Goal: Navigation & Orientation: Find specific page/section

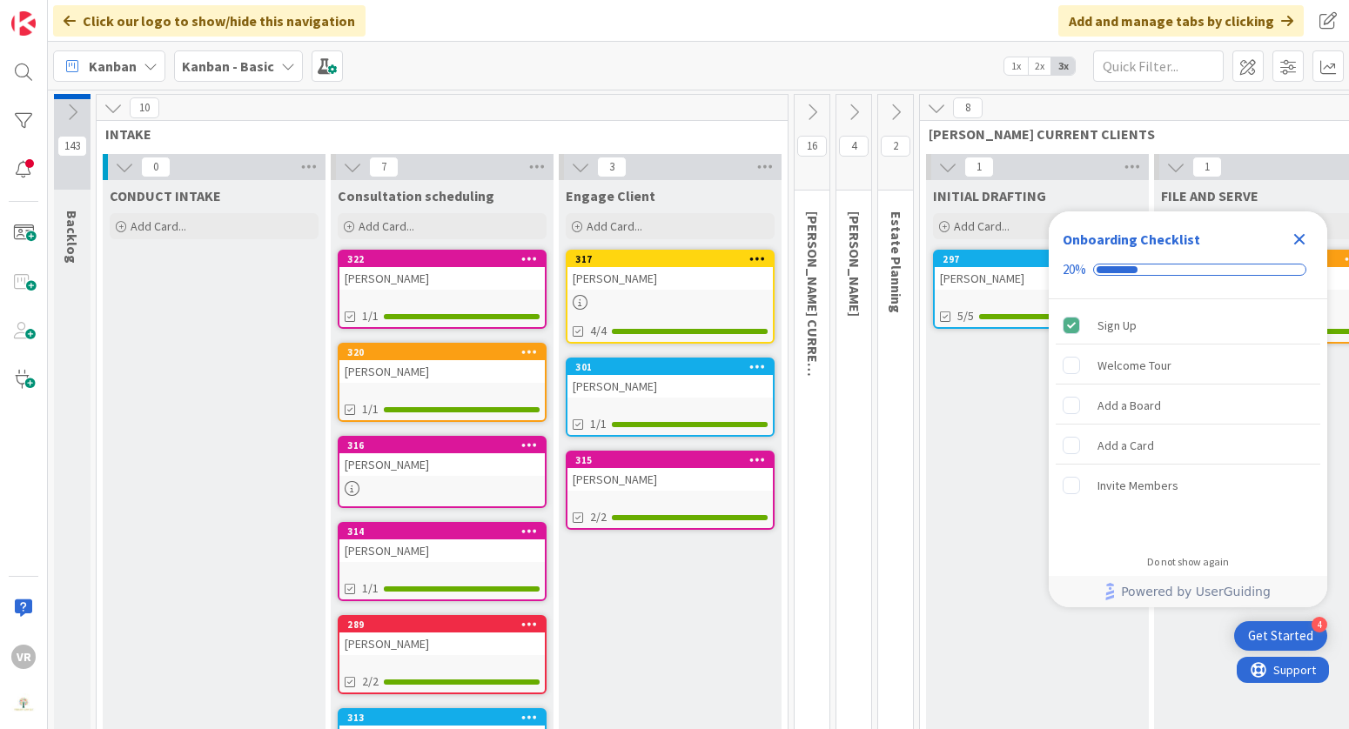
click at [814, 107] on icon at bounding box center [812, 112] width 19 height 19
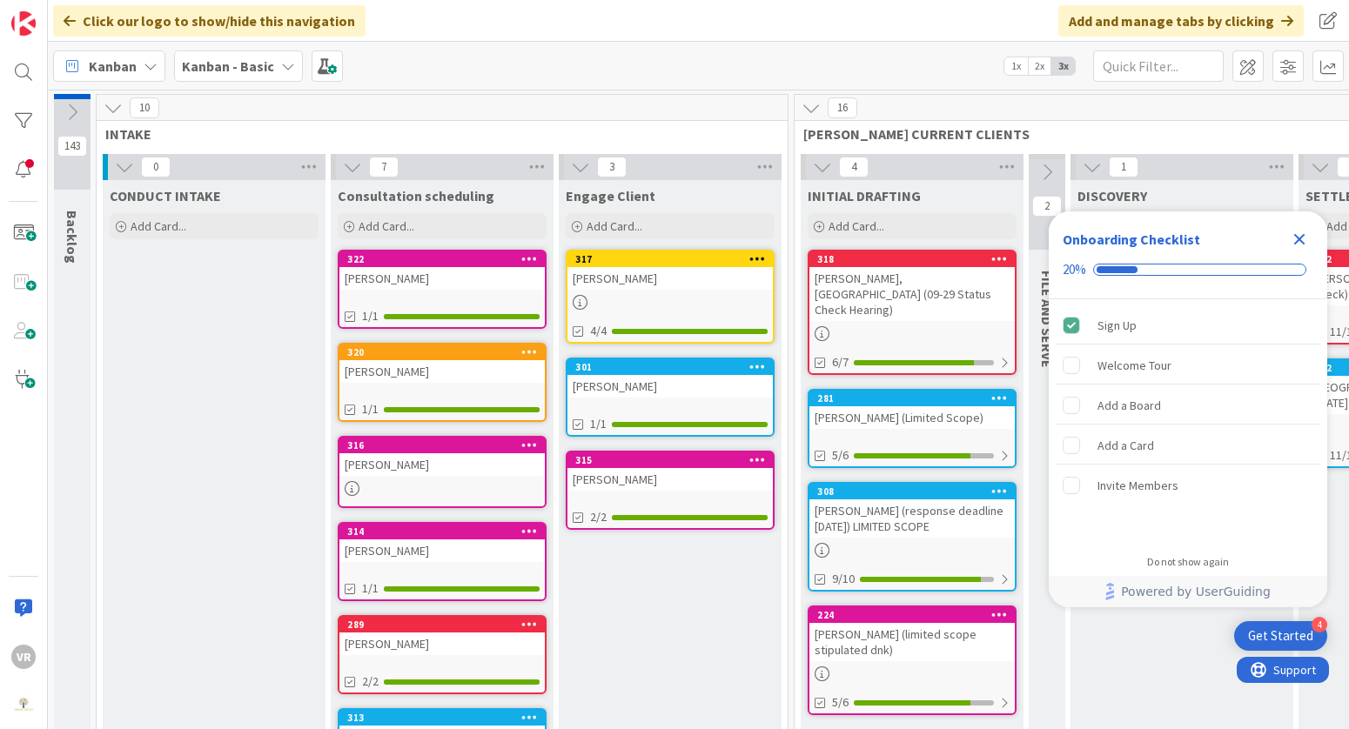
scroll to position [70, 0]
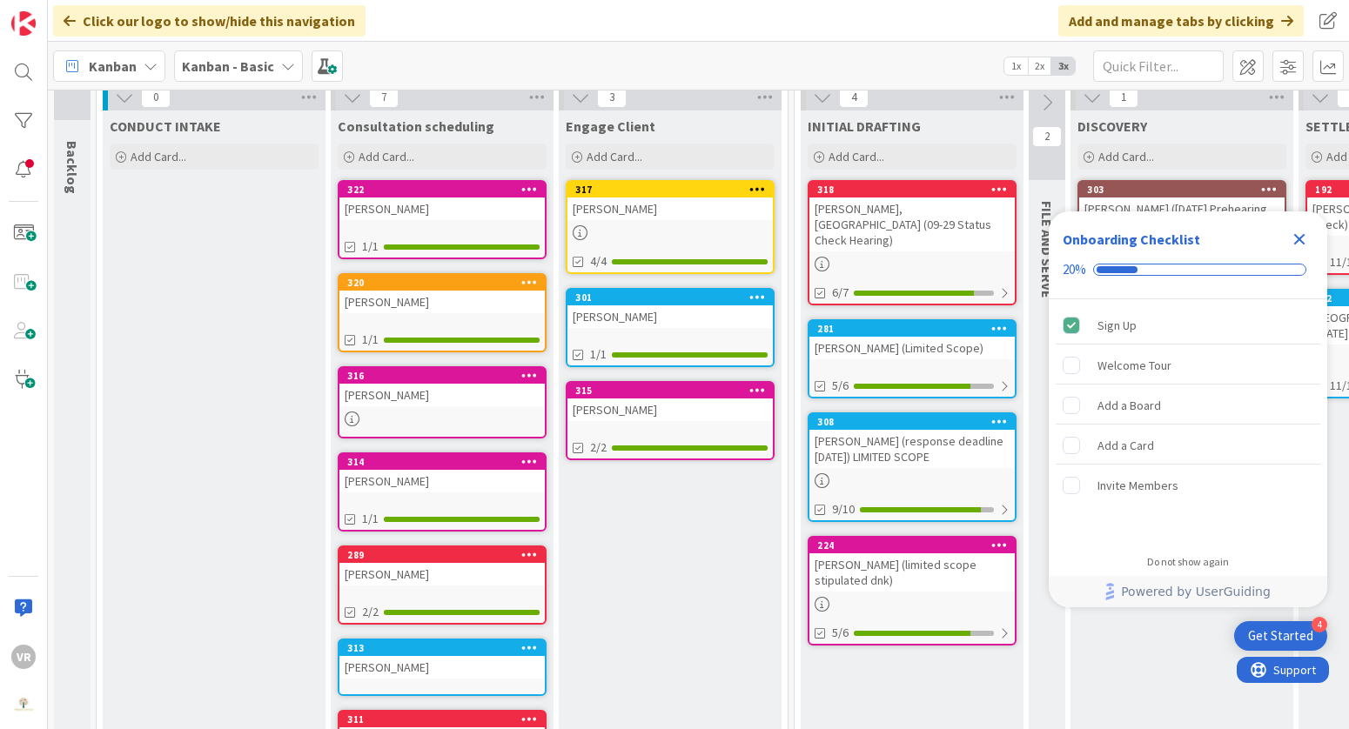
click at [931, 337] on div "[PERSON_NAME] (Limited Scope)" at bounding box center [912, 348] width 205 height 23
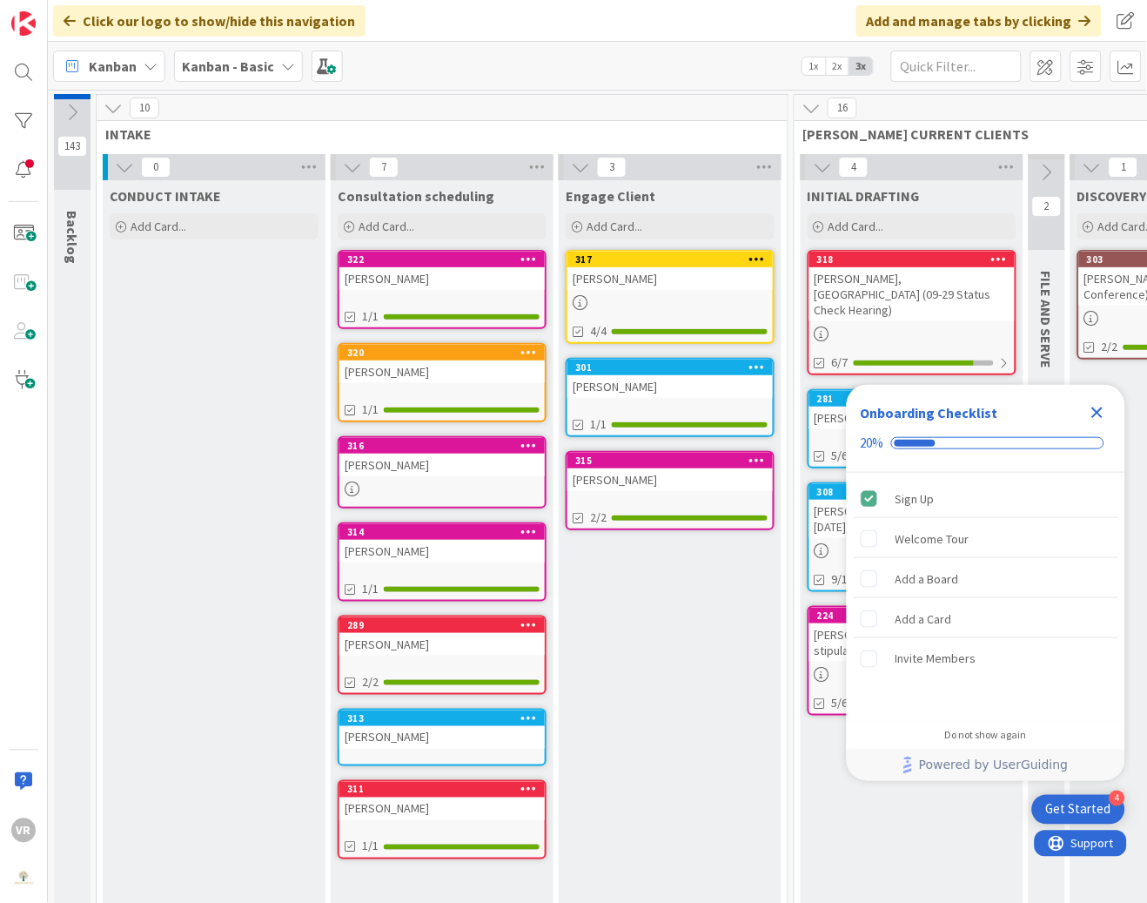
click at [1096, 403] on icon "Close Checklist" at bounding box center [1097, 412] width 21 height 21
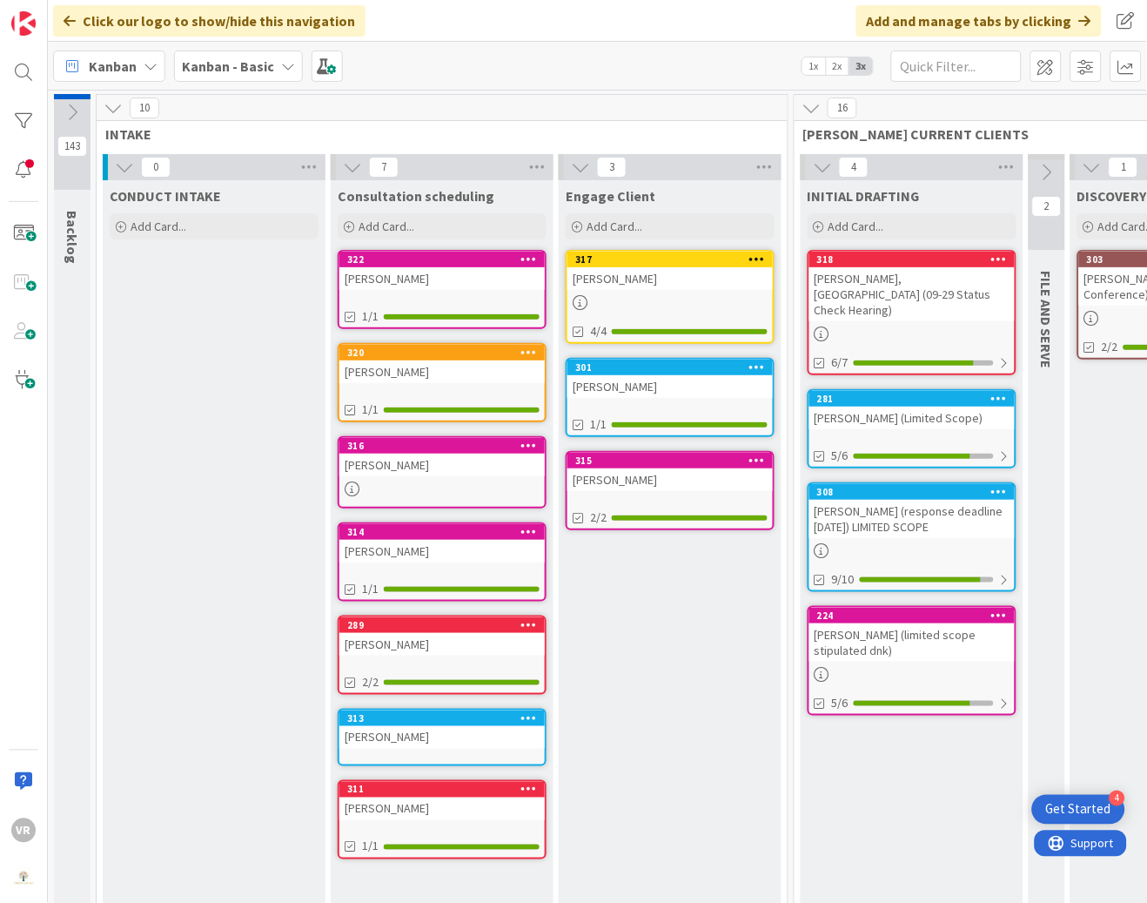
click at [116, 113] on icon at bounding box center [113, 107] width 19 height 19
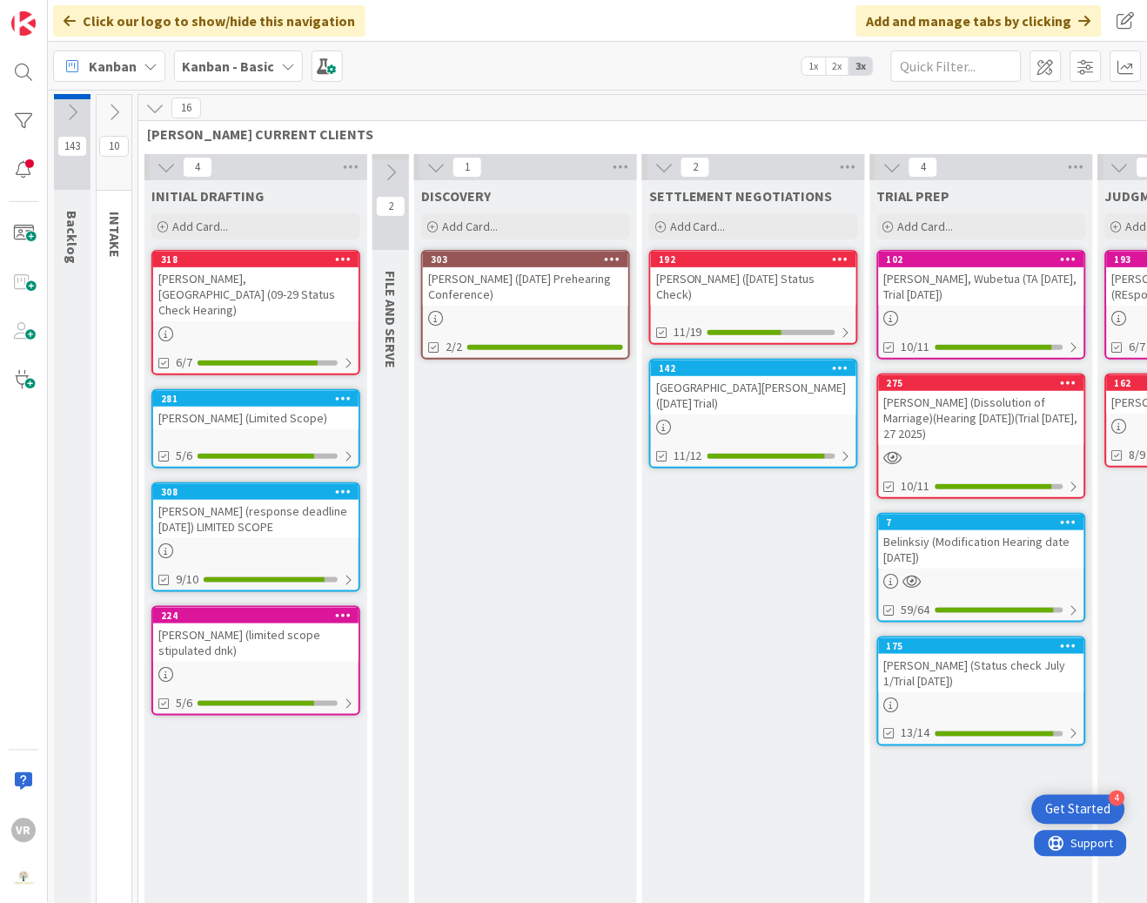
click at [388, 165] on icon at bounding box center [390, 172] width 19 height 19
